Goal: Task Accomplishment & Management: Complete application form

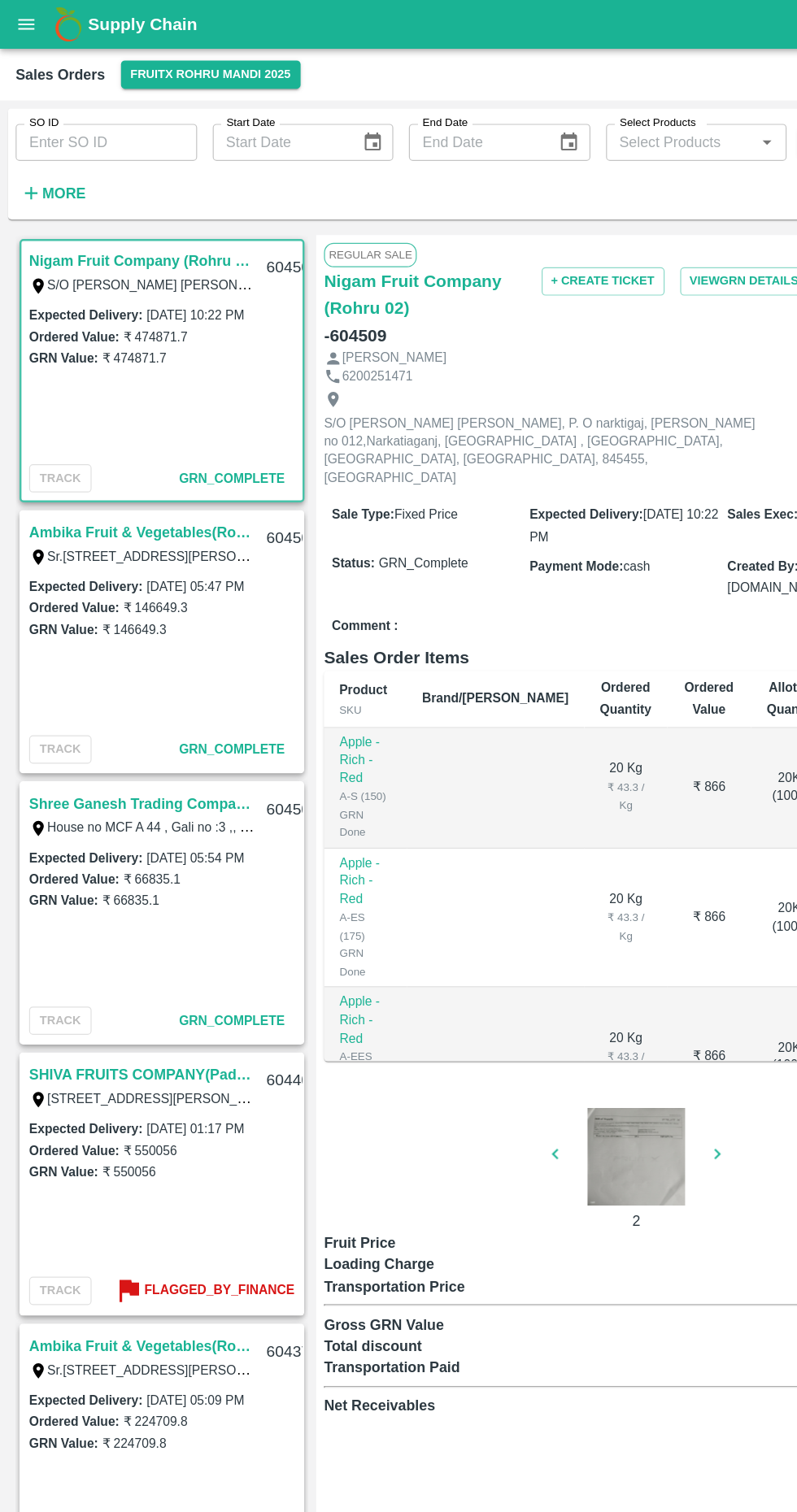
click at [46, 155] on strong "More" at bounding box center [54, 161] width 37 height 13
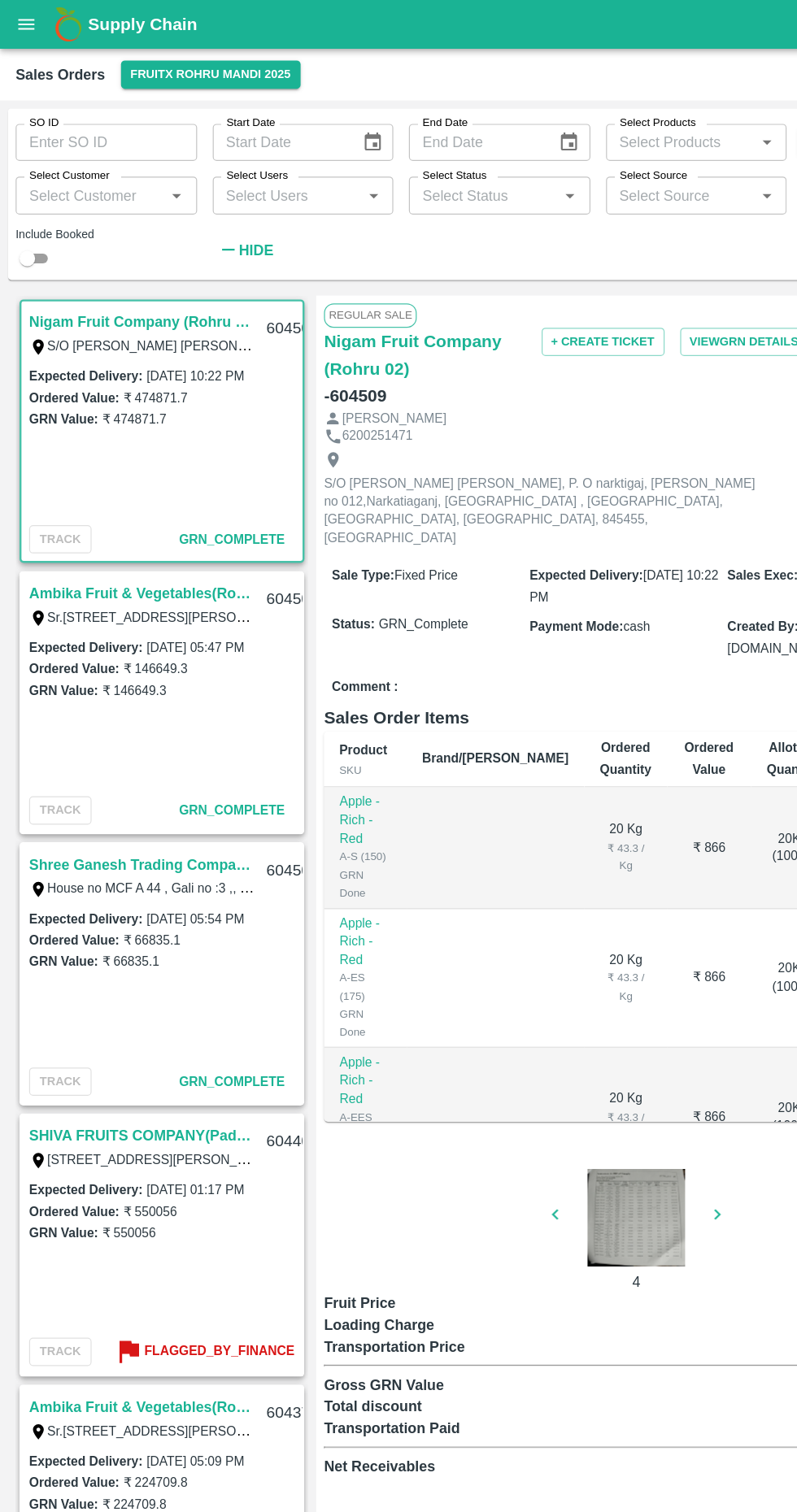
click at [310, 118] on icon "Choose date" at bounding box center [311, 118] width 18 height 18
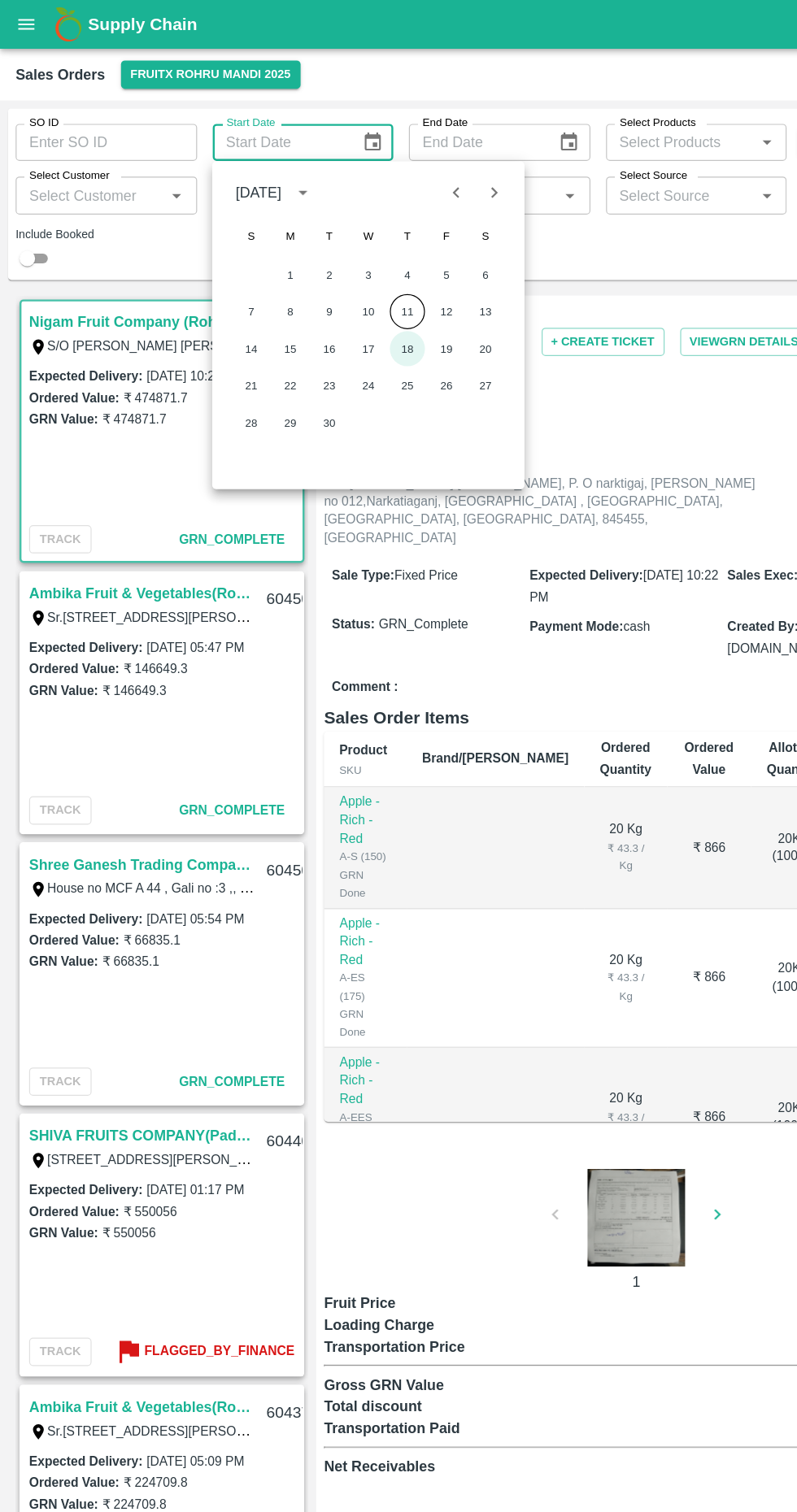
click at [340, 287] on button "18" at bounding box center [339, 290] width 29 height 29
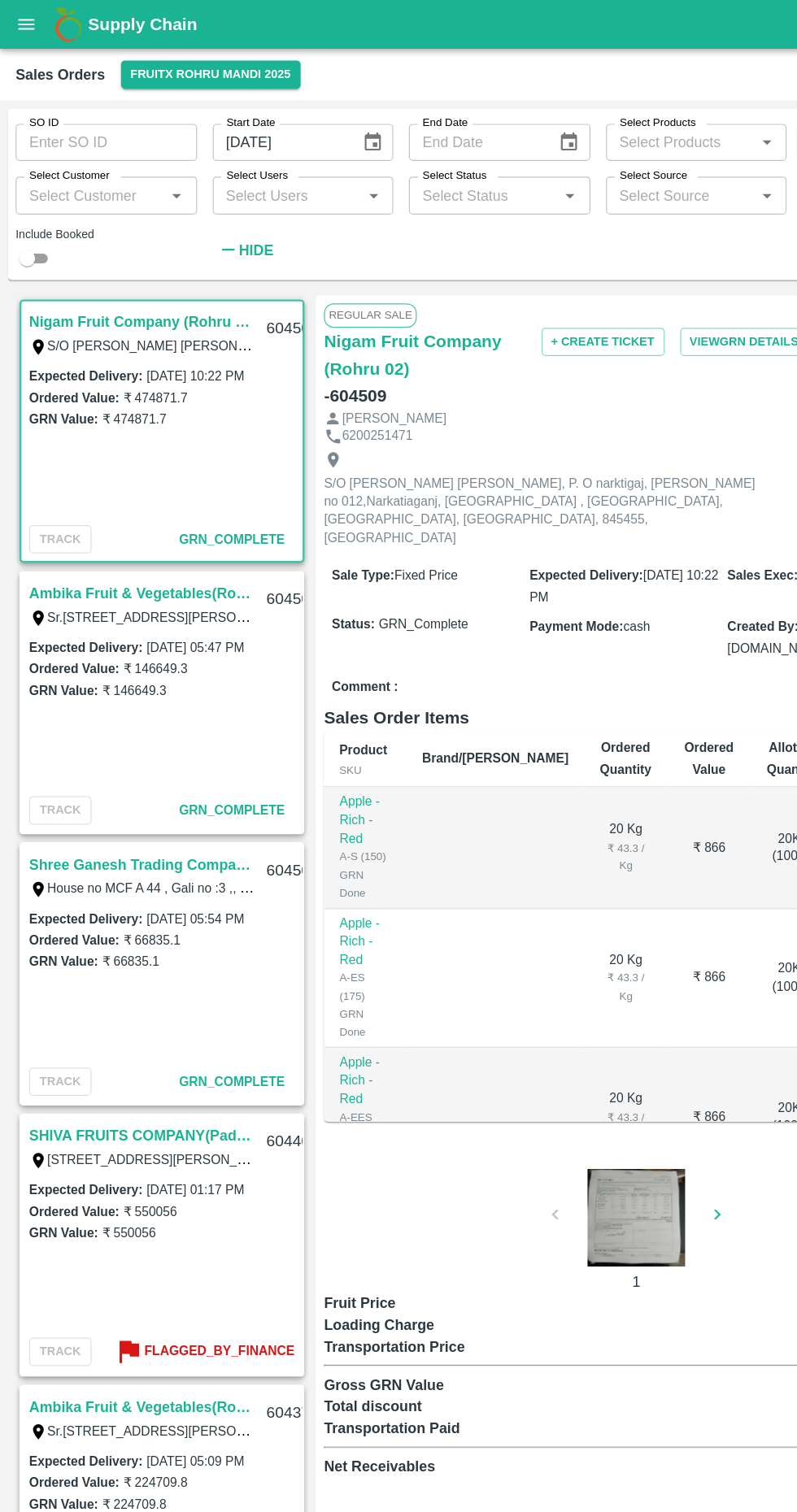
click at [463, 129] on button "Choose date" at bounding box center [474, 118] width 31 height 31
click at [311, 116] on icon "Choose date, selected date is Sep 18, 2025" at bounding box center [312, 118] width 14 height 16
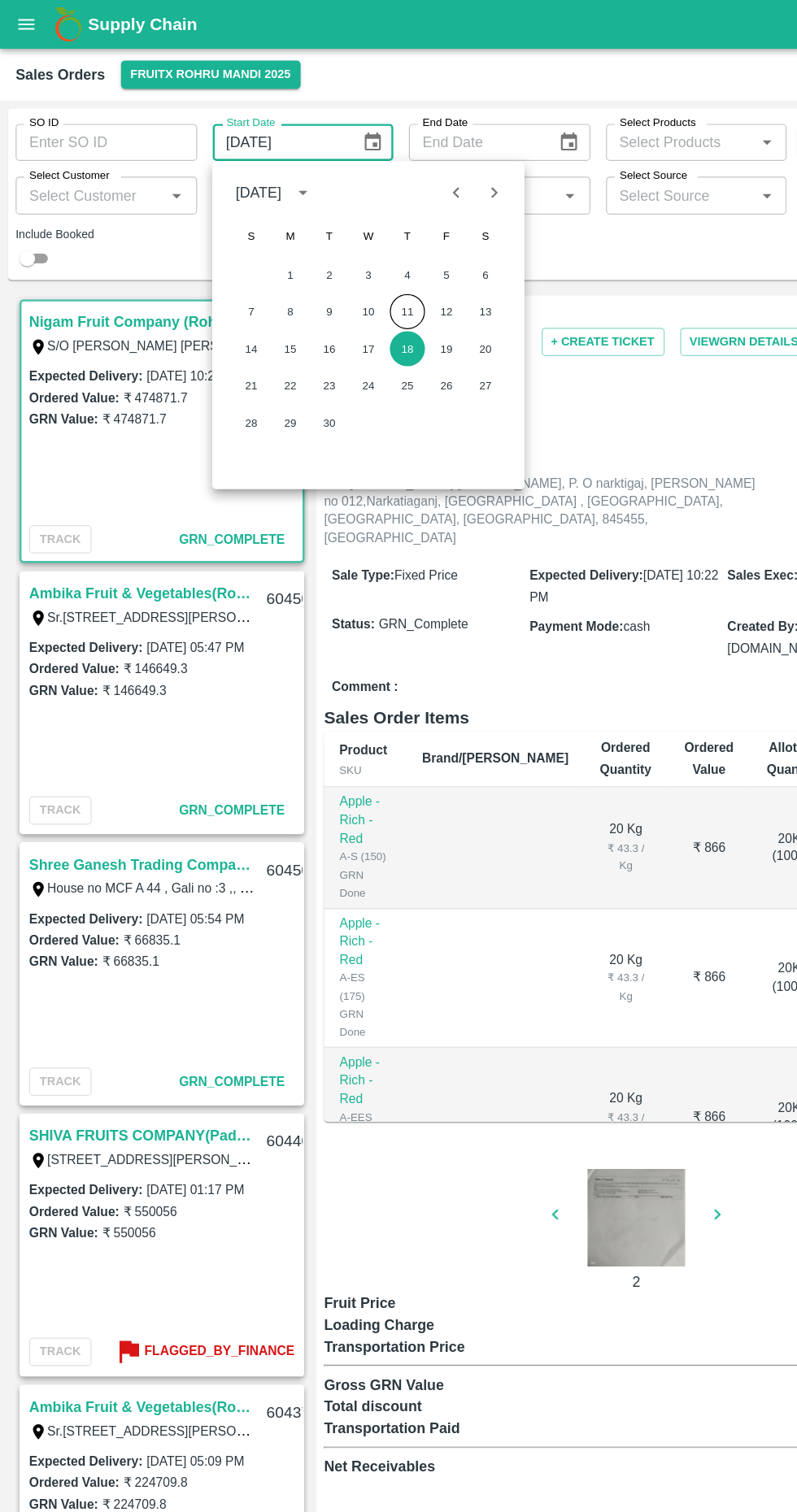
click at [372, 152] on icon "Previous month" at bounding box center [380, 160] width 18 height 18
click at [241, 321] on button "18" at bounding box center [241, 320] width 29 height 29
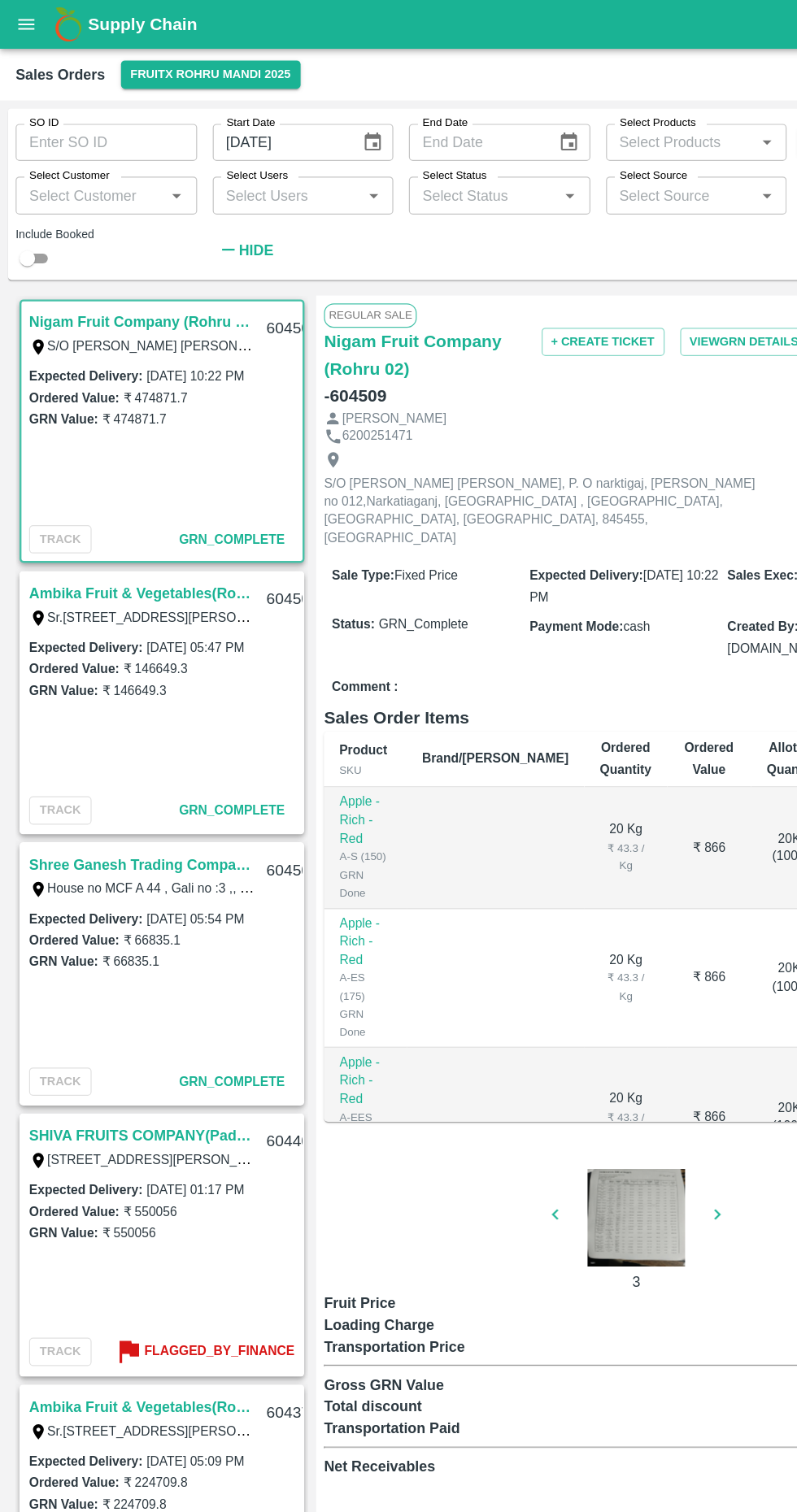
type input "[DATE]"
click at [471, 114] on icon "Choose date" at bounding box center [475, 118] width 14 height 16
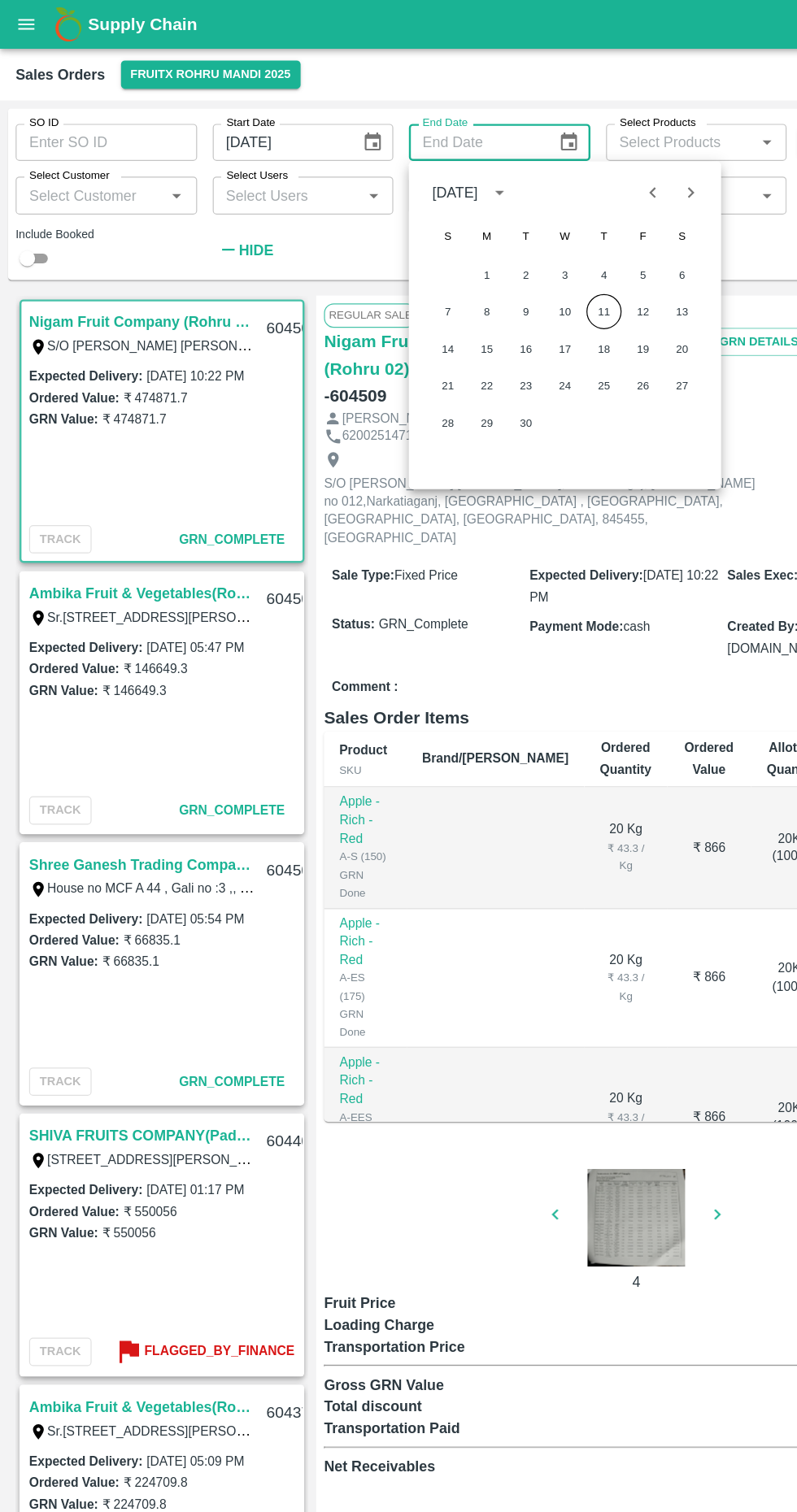
click at [544, 161] on icon "Previous month" at bounding box center [544, 160] width 18 height 18
click at [401, 321] on button "18" at bounding box center [406, 320] width 29 height 29
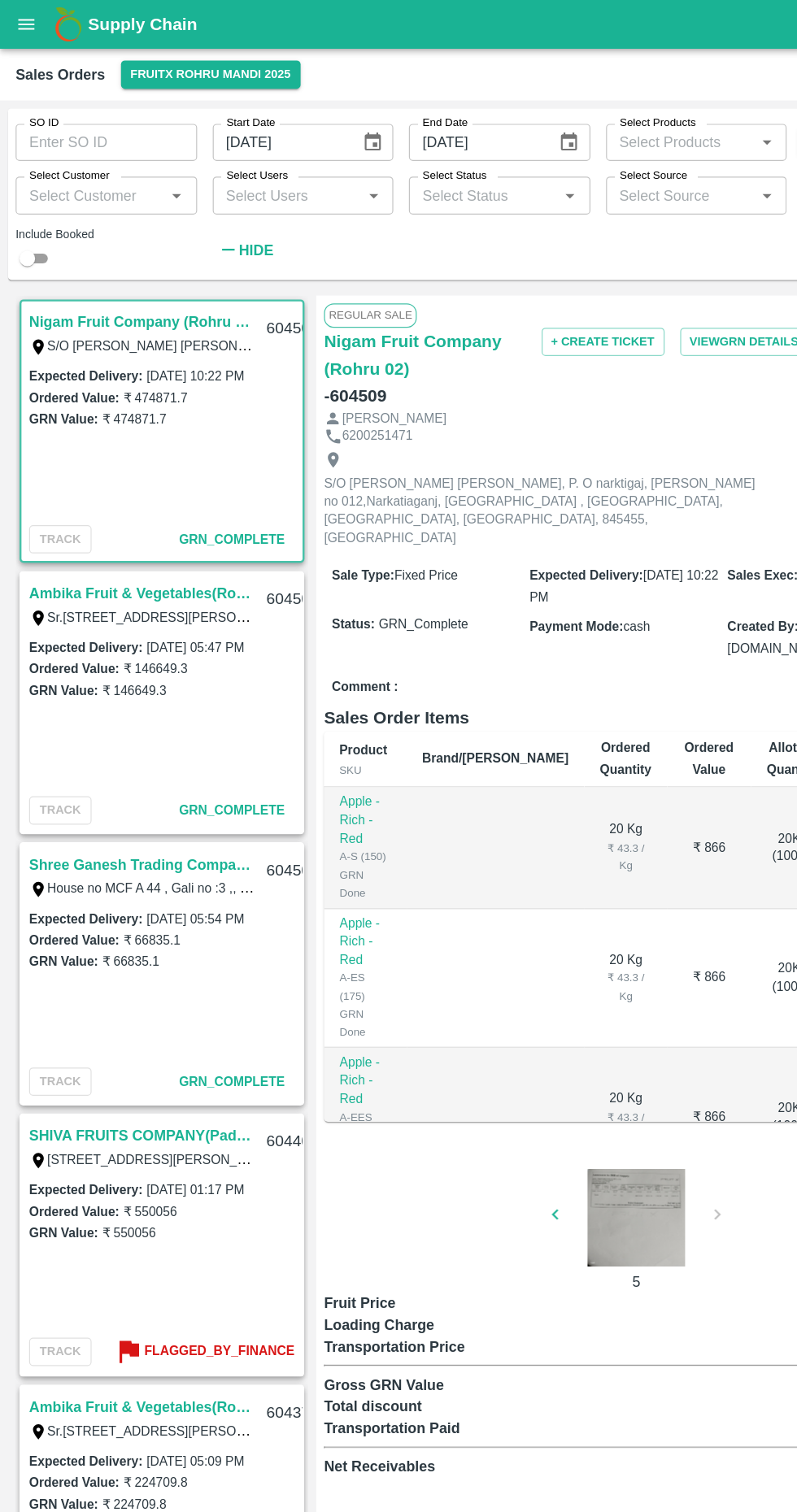
type input "[DATE]"
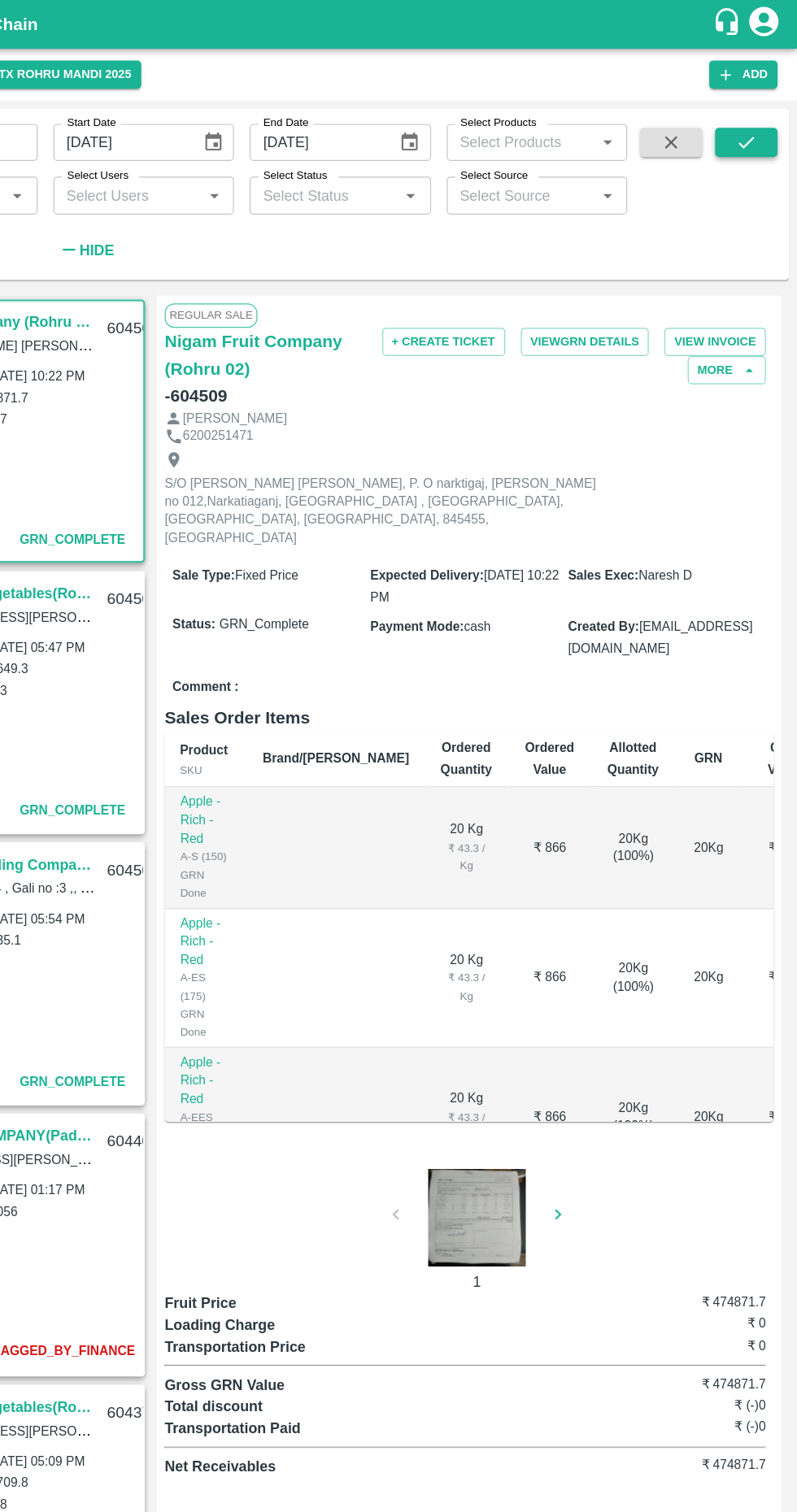
click at [773, 114] on button "submit" at bounding box center [754, 118] width 52 height 25
click at [762, 113] on icon "submit" at bounding box center [755, 118] width 18 height 18
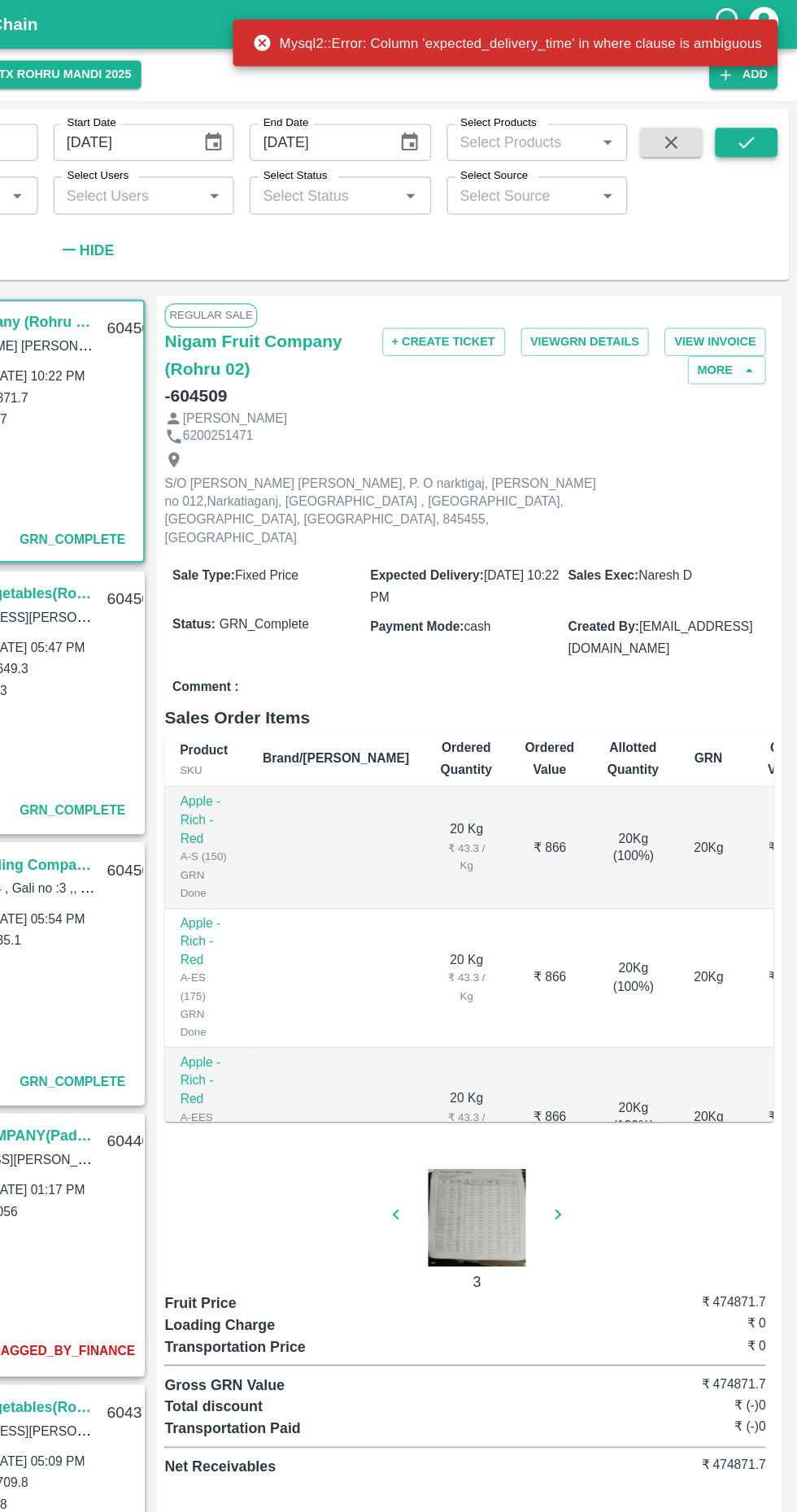
click at [750, 112] on icon "submit" at bounding box center [755, 118] width 18 height 18
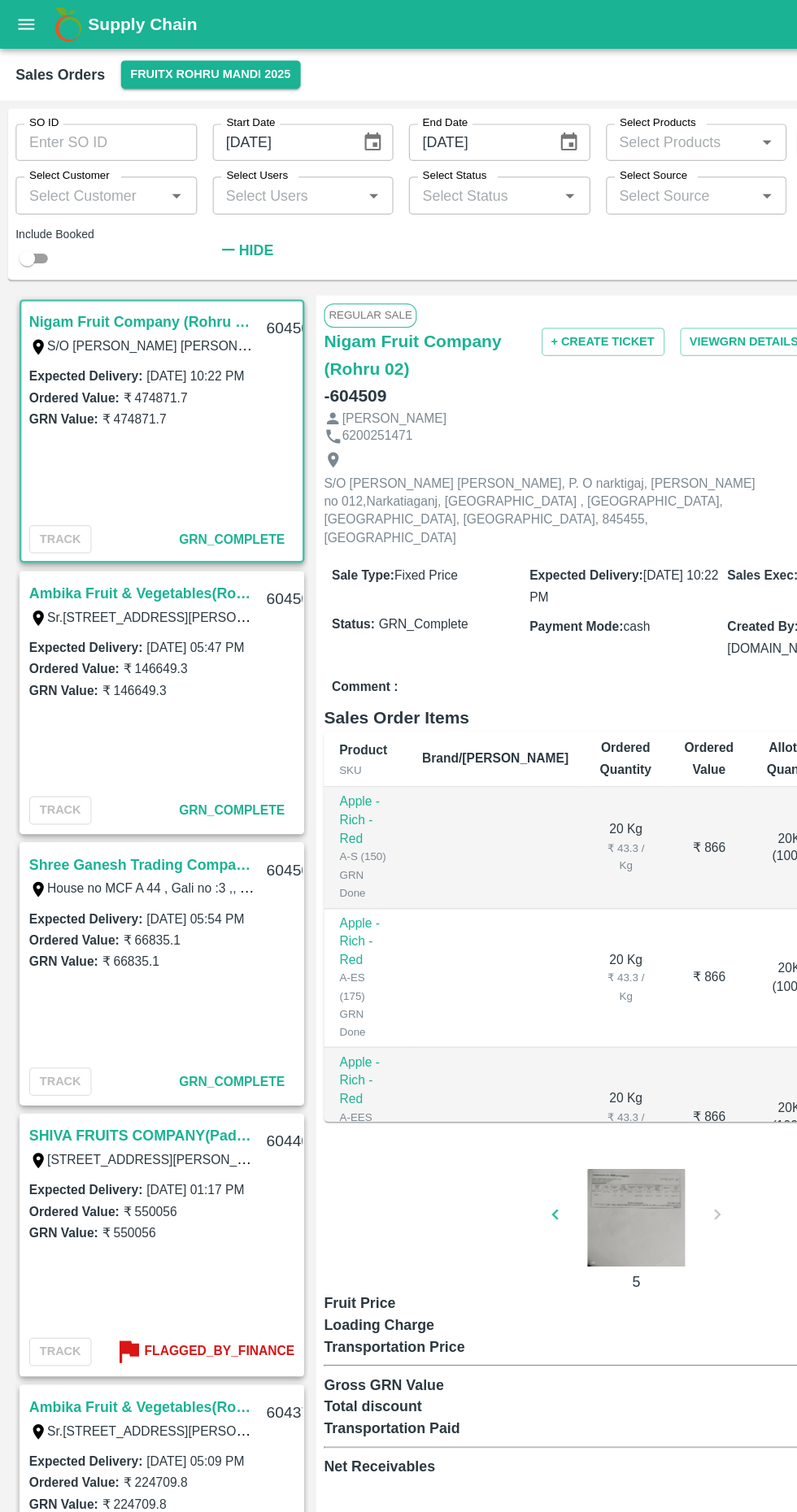
click at [118, 158] on input "Select Customer" at bounding box center [75, 162] width 115 height 21
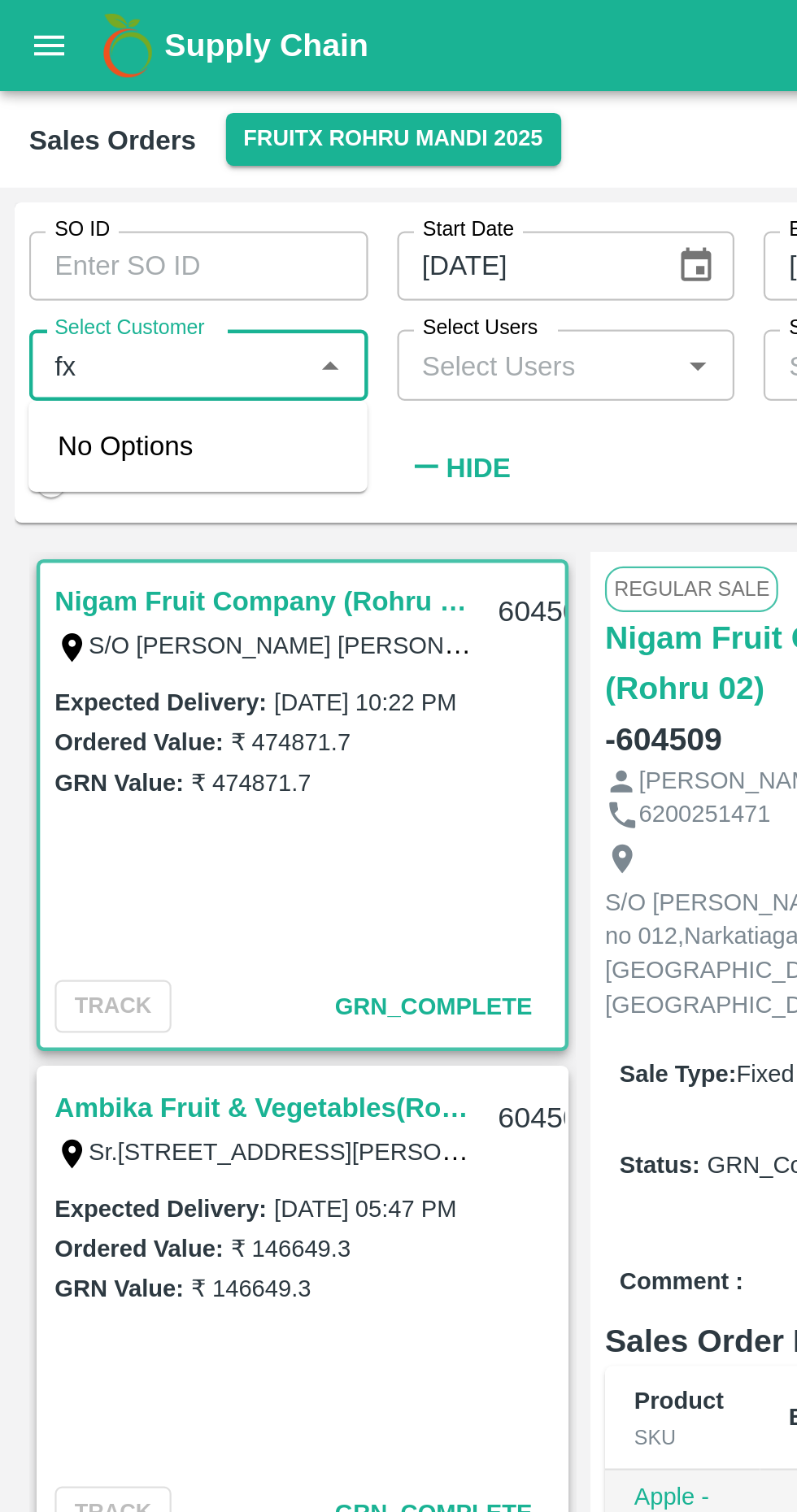
type input "f"
click at [287, 163] on input "Select Users" at bounding box center [240, 162] width 115 height 21
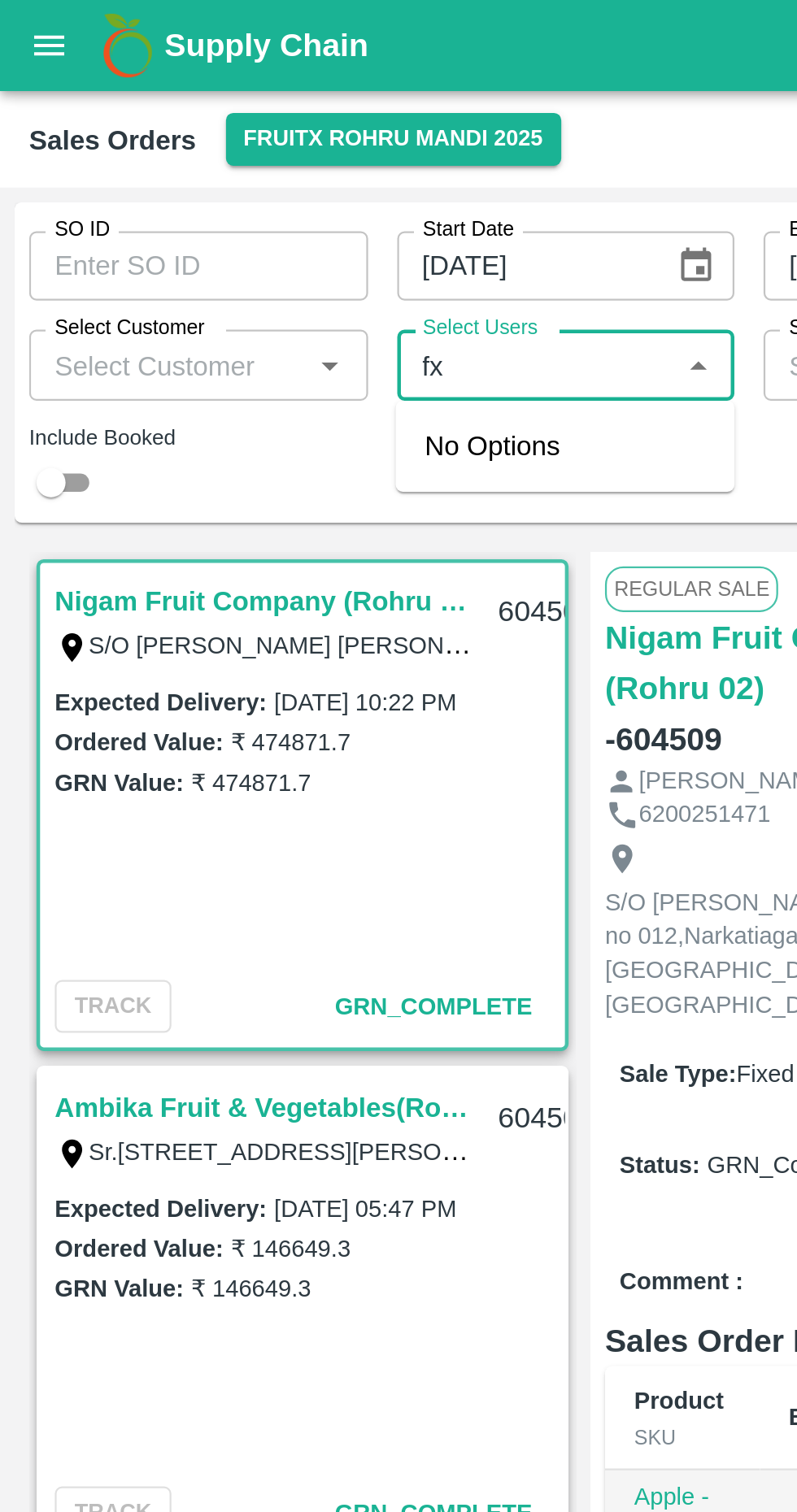
type input "f"
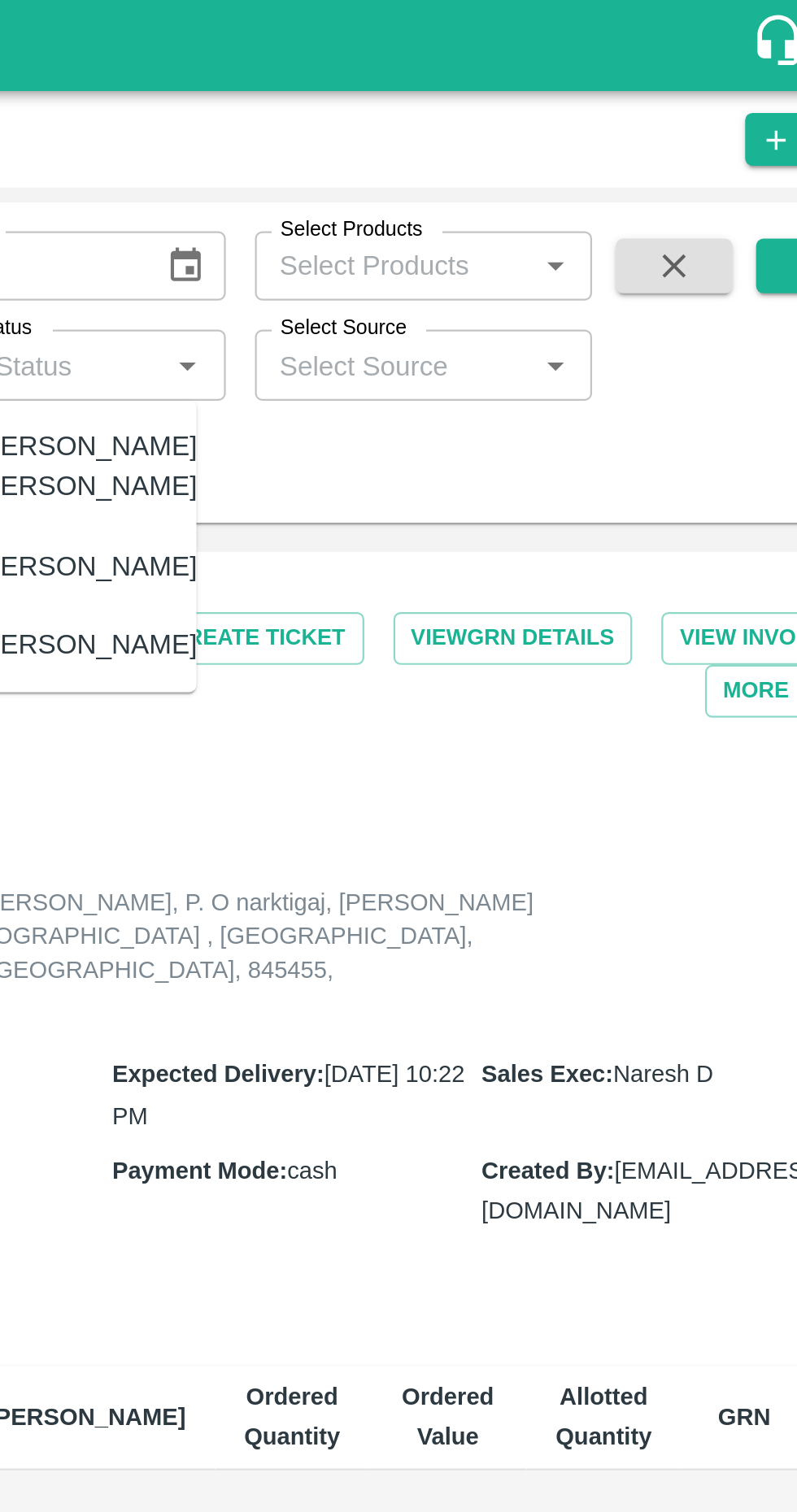
click at [631, 158] on icon "Open" at bounding box center [639, 163] width 18 height 18
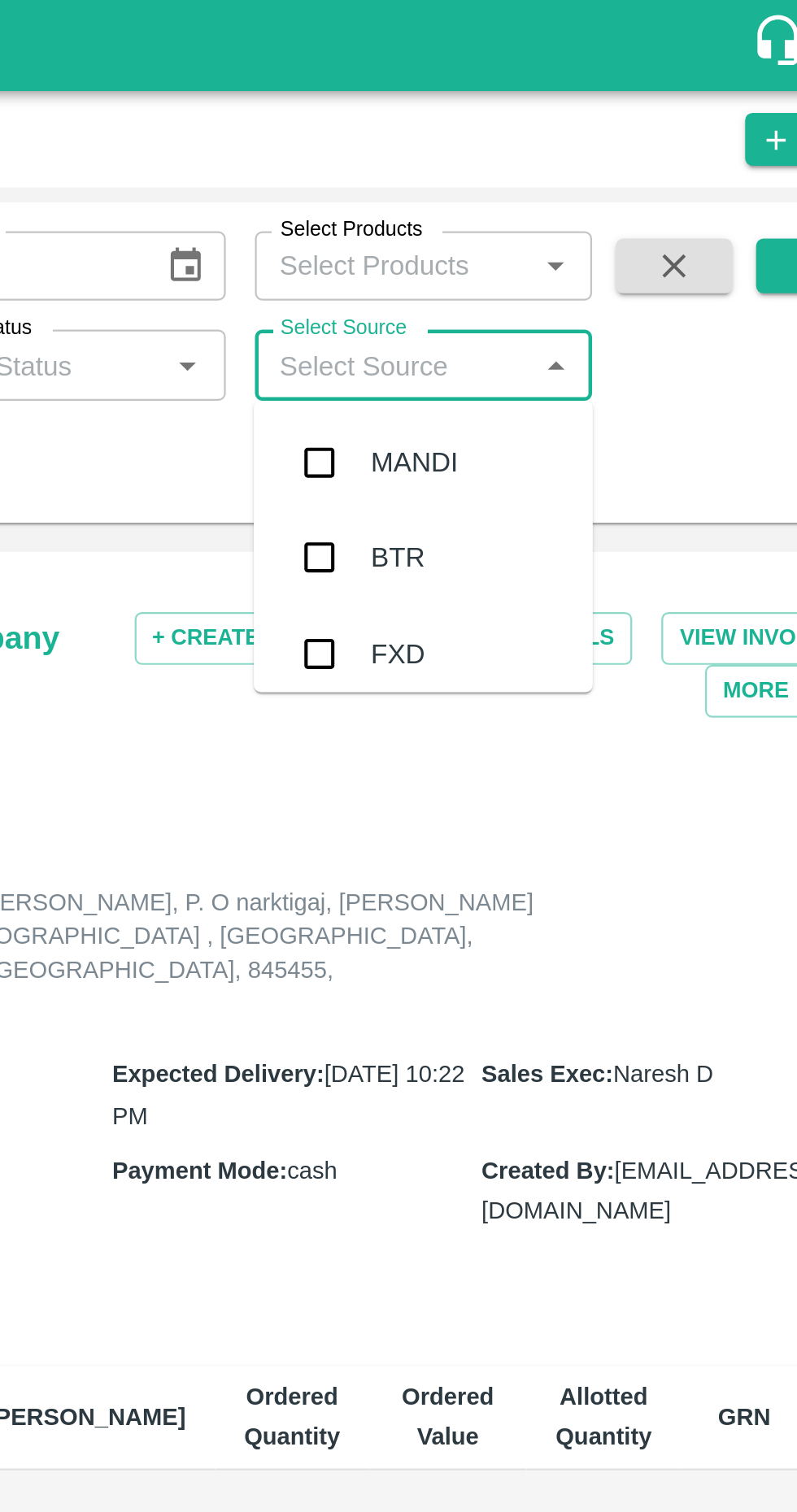
scroll to position [90, 0]
click at [541, 203] on input "checkbox" at bounding box center [533, 206] width 32 height 32
